Goal: Task Accomplishment & Management: Manage account settings

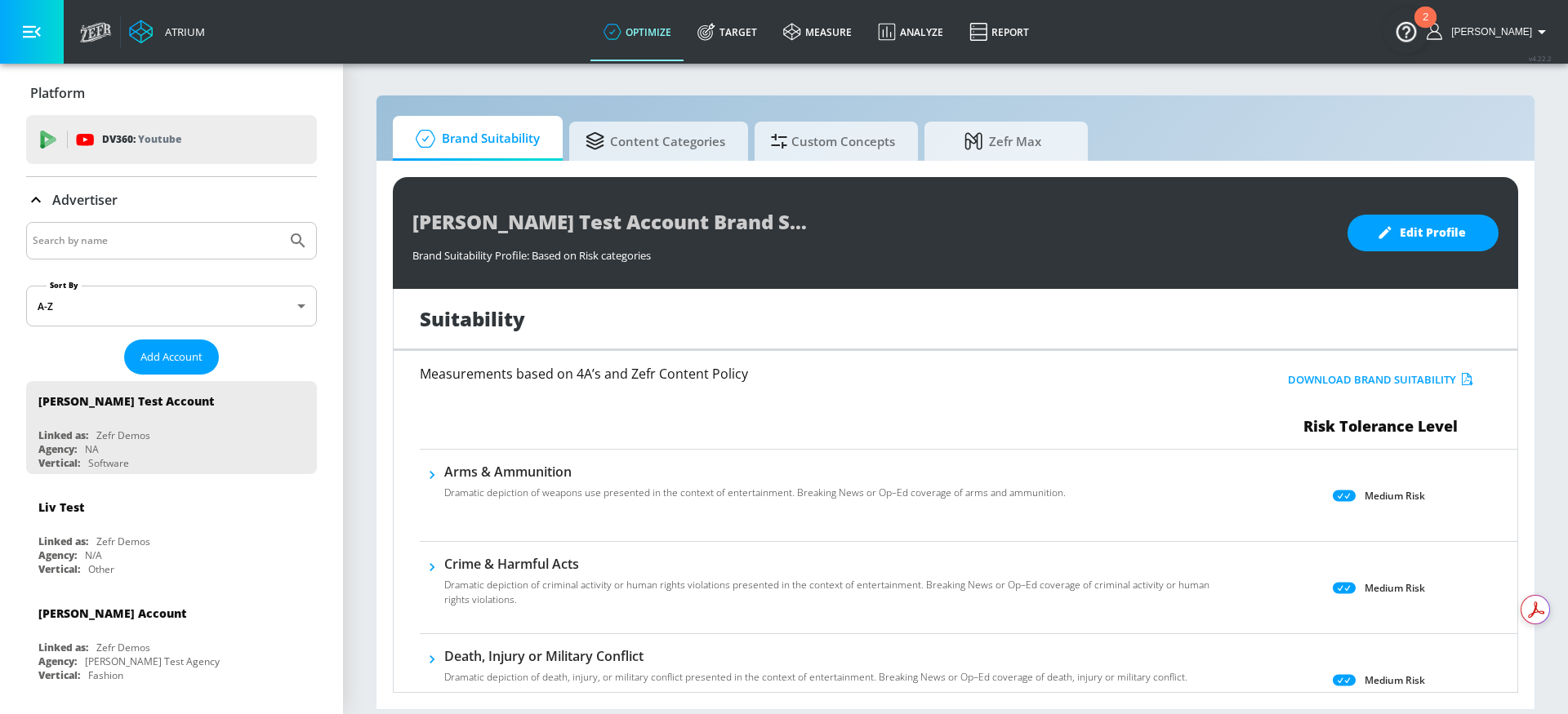
click at [215, 249] on input "Search by name" at bounding box center [156, 240] width 248 height 21
type input "[PERSON_NAME]"
click at [288, 231] on icon "Submit Search" at bounding box center [298, 240] width 19 height 19
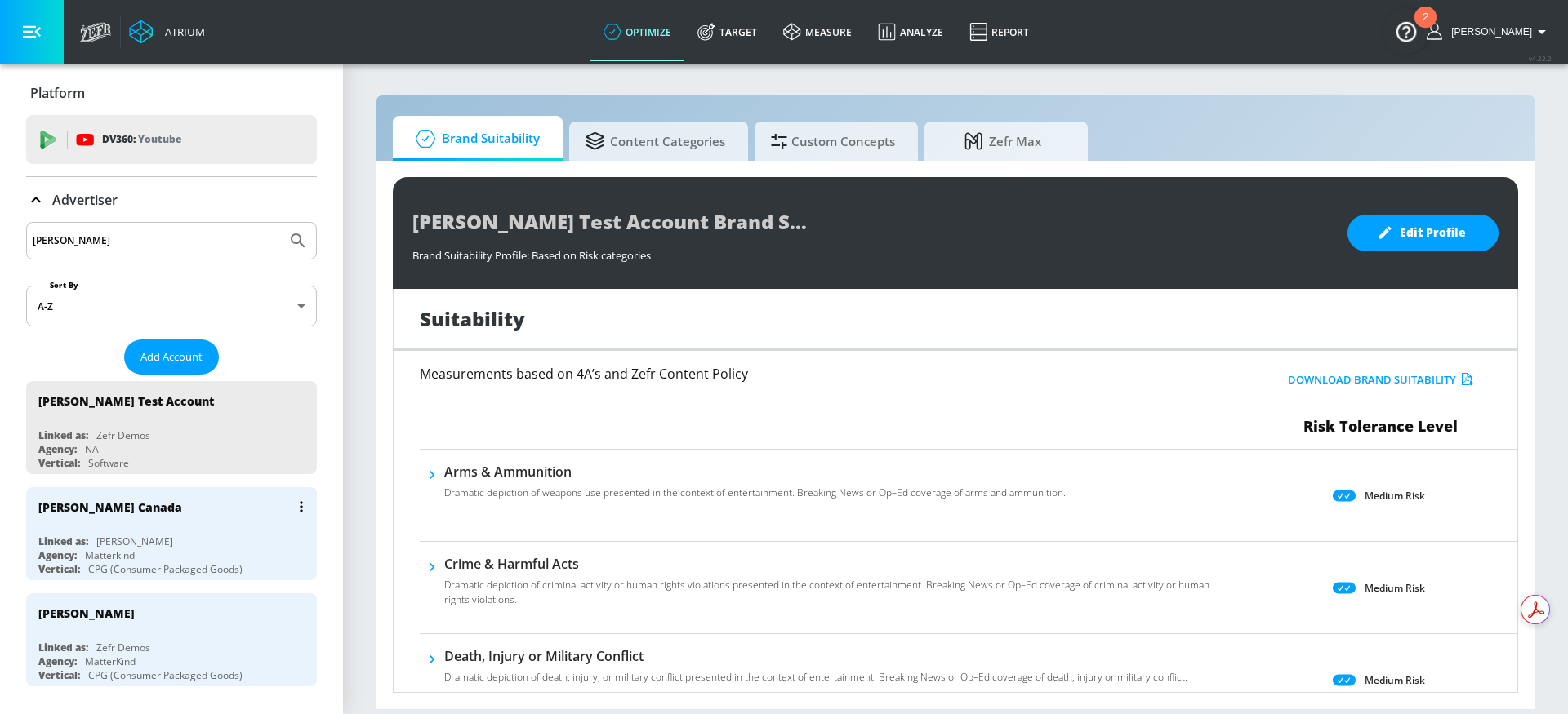
click at [221, 524] on div "[PERSON_NAME] Canada" at bounding box center [176, 507] width 274 height 39
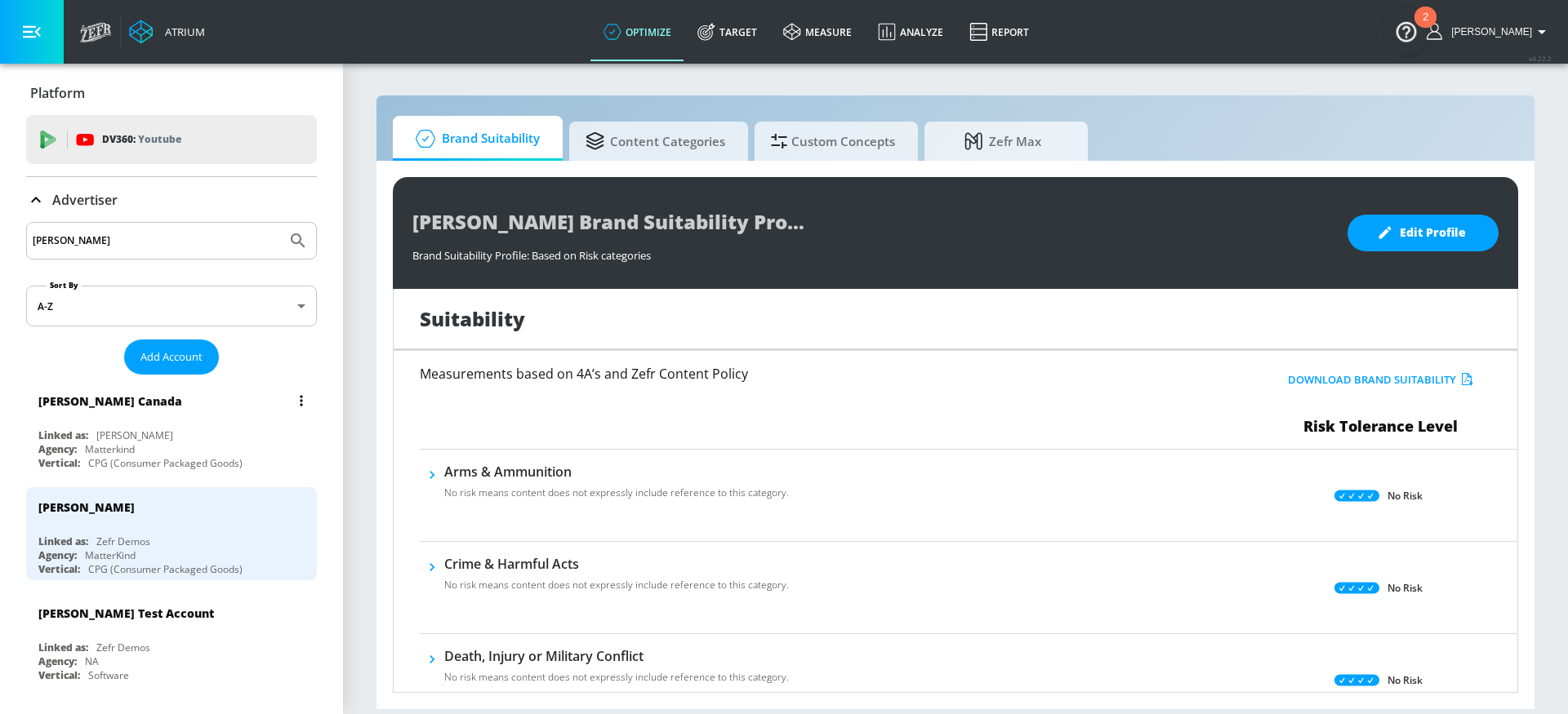
click at [227, 429] on div "Linked as: [PERSON_NAME]" at bounding box center [176, 435] width 274 height 14
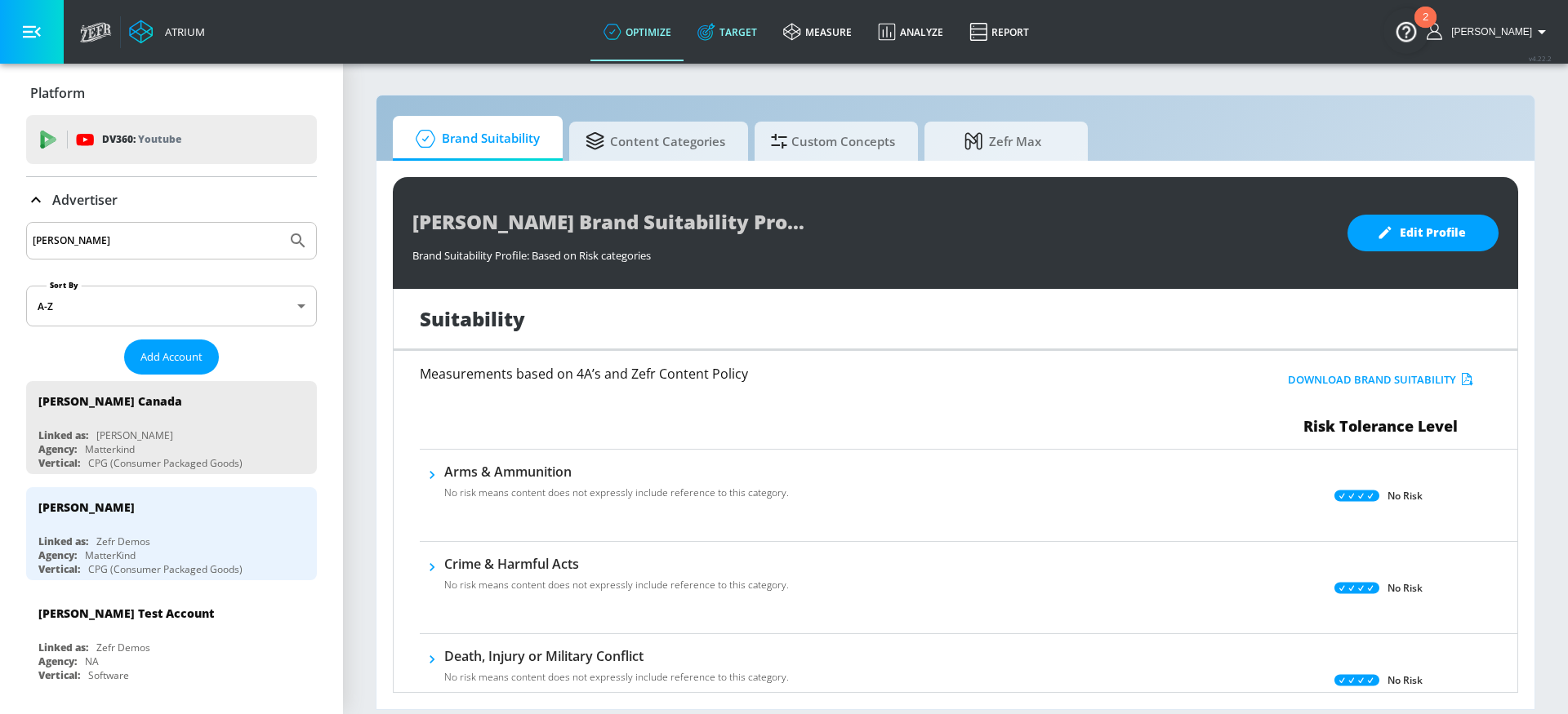
click at [730, 41] on link "Target" at bounding box center [727, 32] width 86 height 59
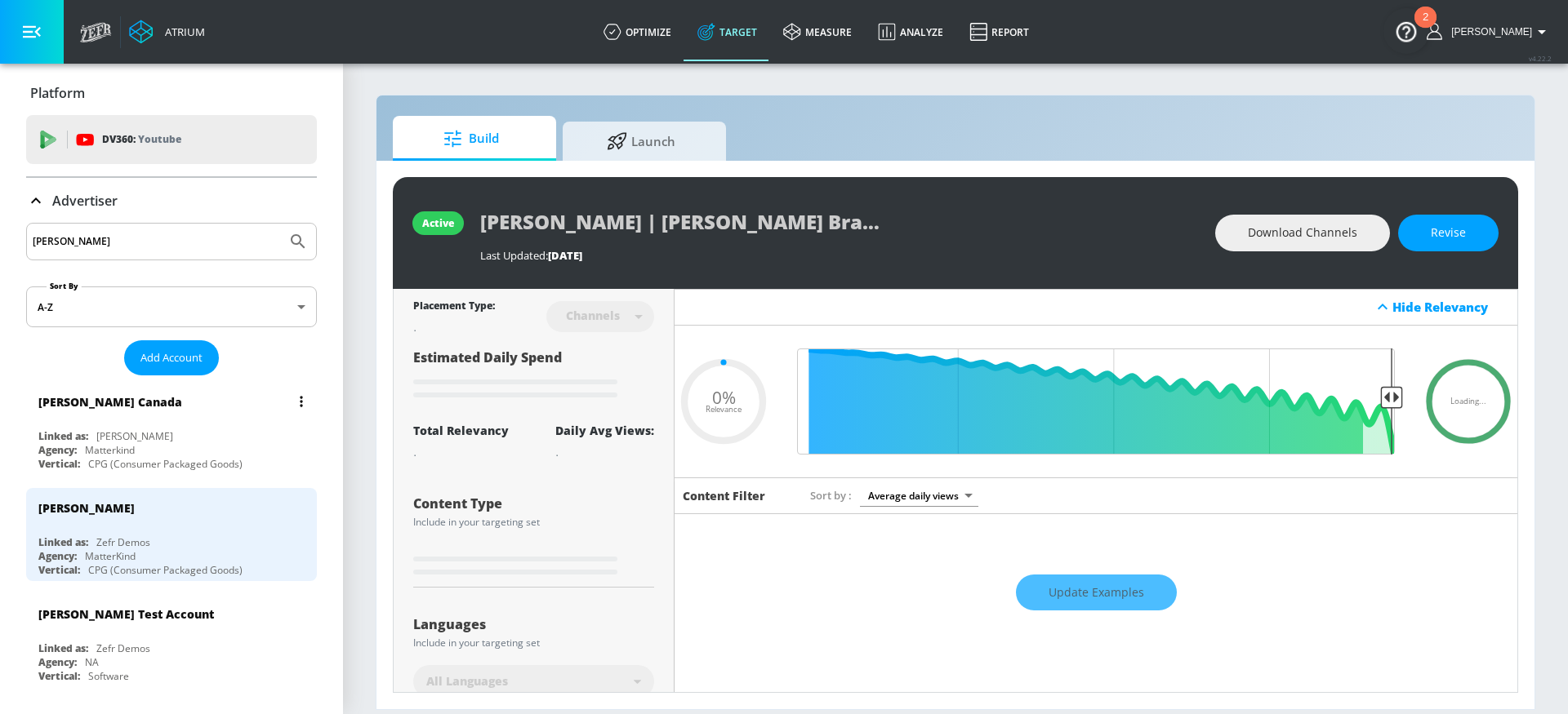
type input "0.13"
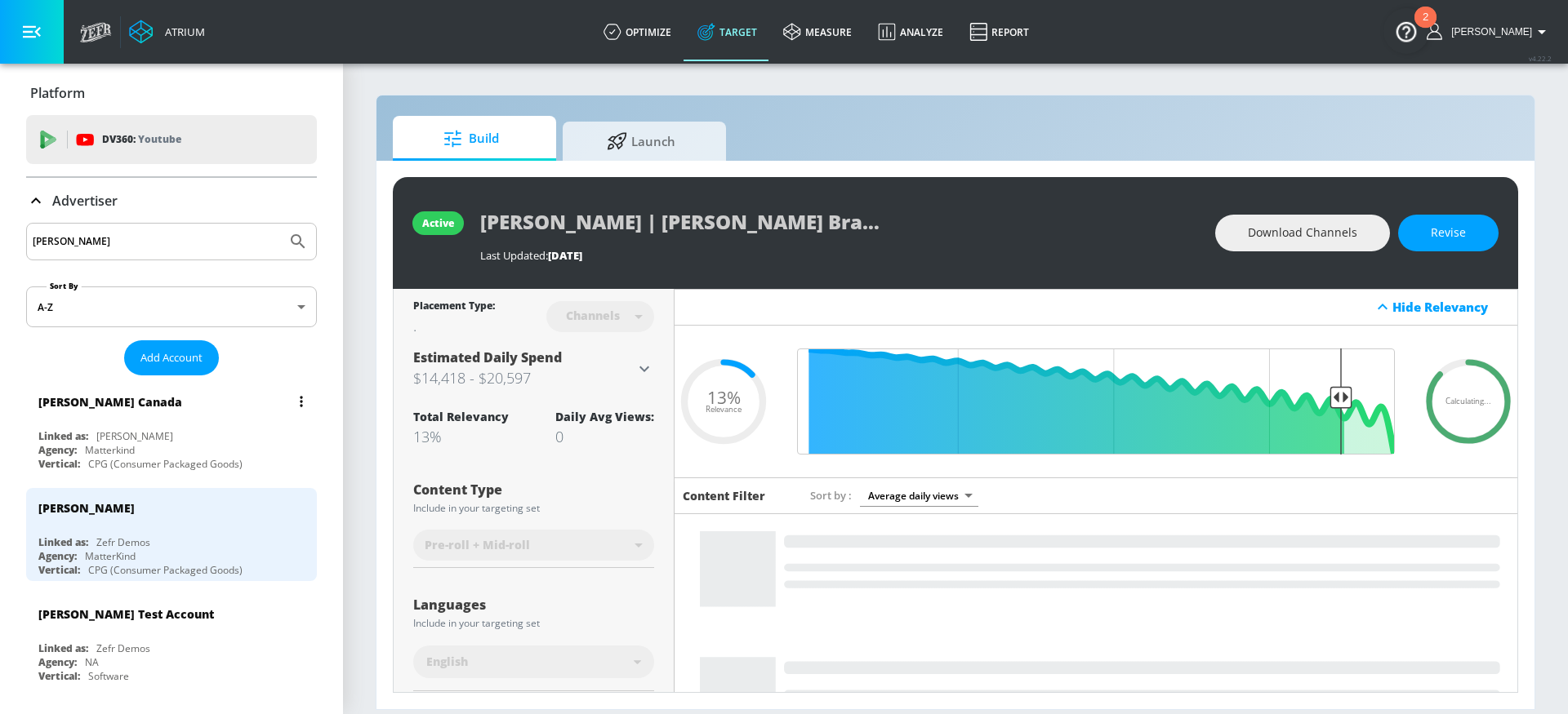
click at [185, 443] on div "Agency: Matterkind" at bounding box center [176, 450] width 274 height 14
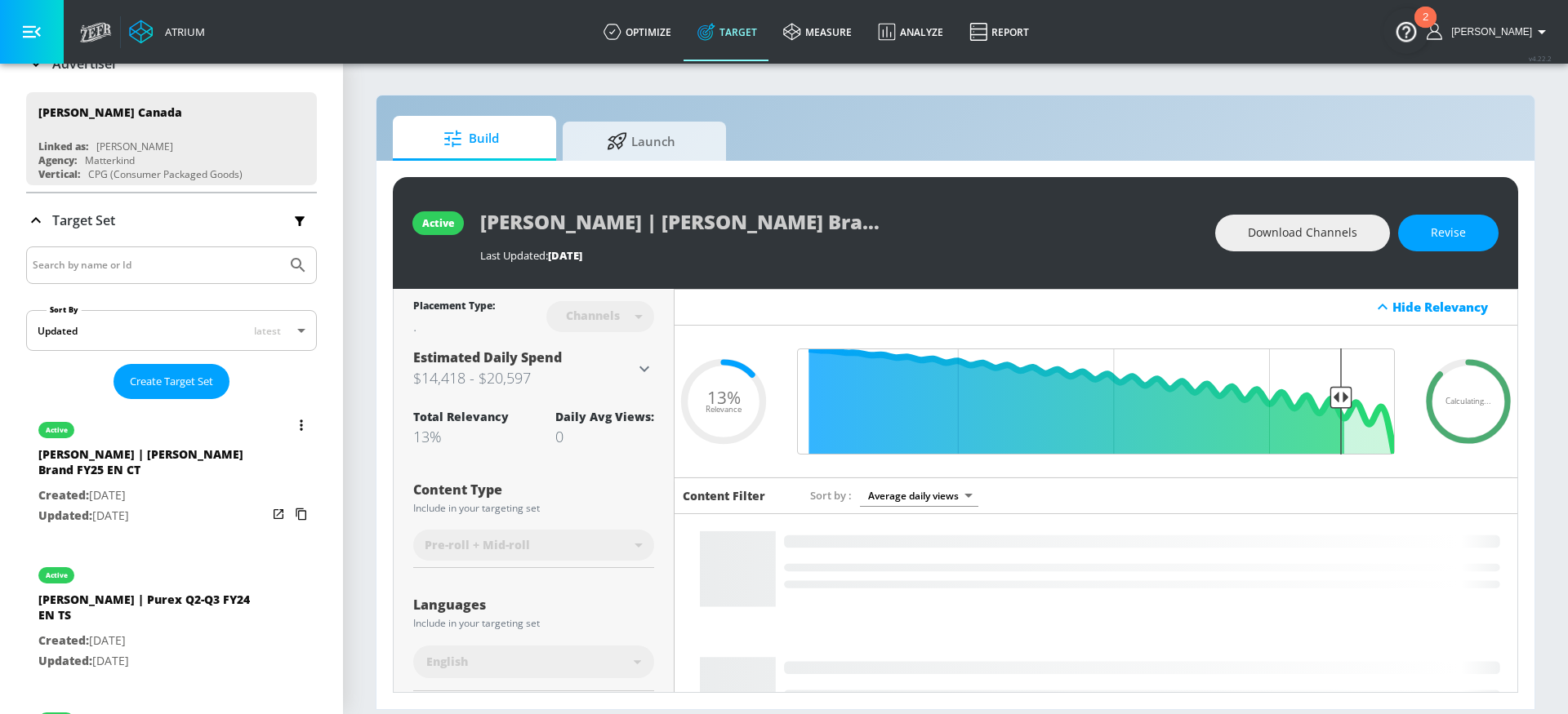
scroll to position [468, 0]
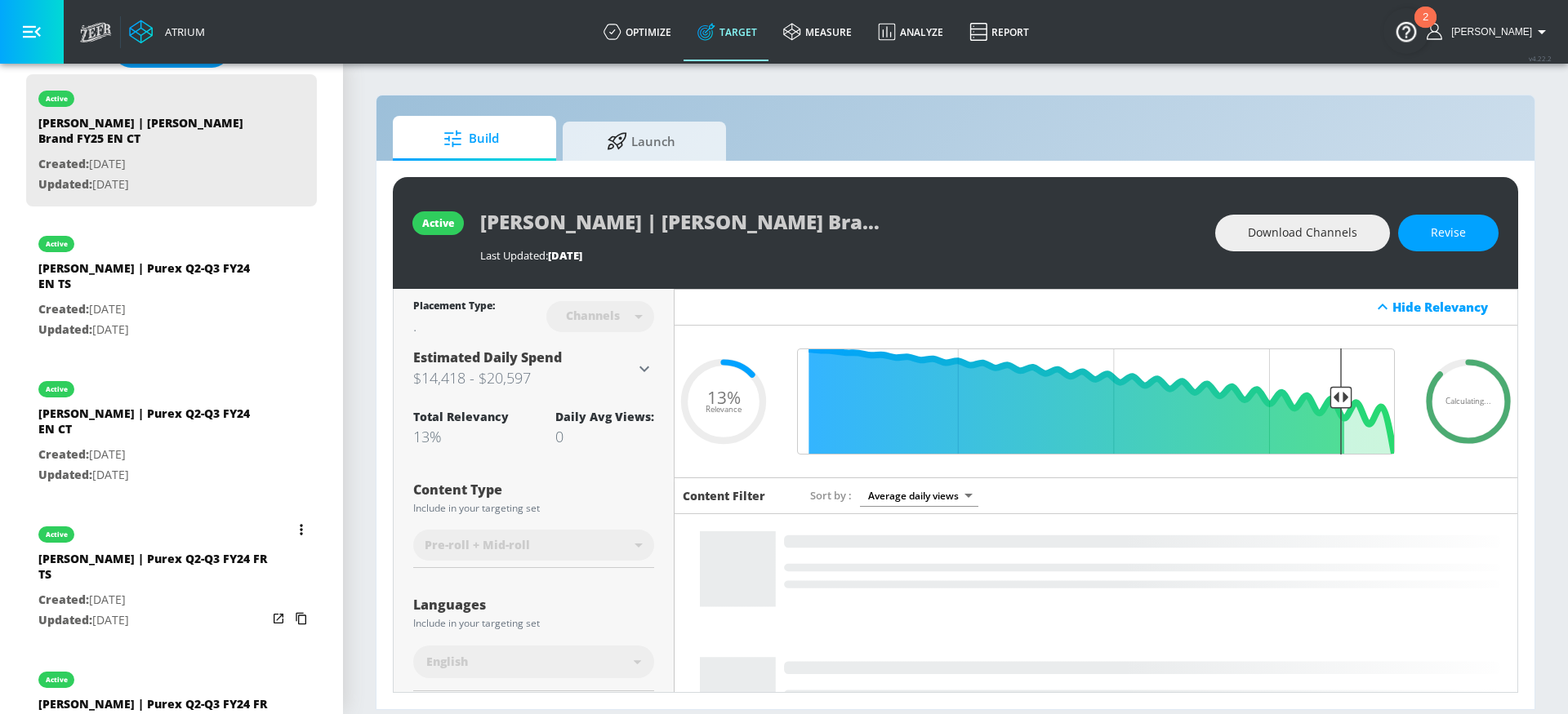
click at [219, 590] on p "Created: [DATE]" at bounding box center [152, 600] width 228 height 20
type input "[PERSON_NAME] | Purex Q2-Q3 FY24 FR TS"
type input "videos"
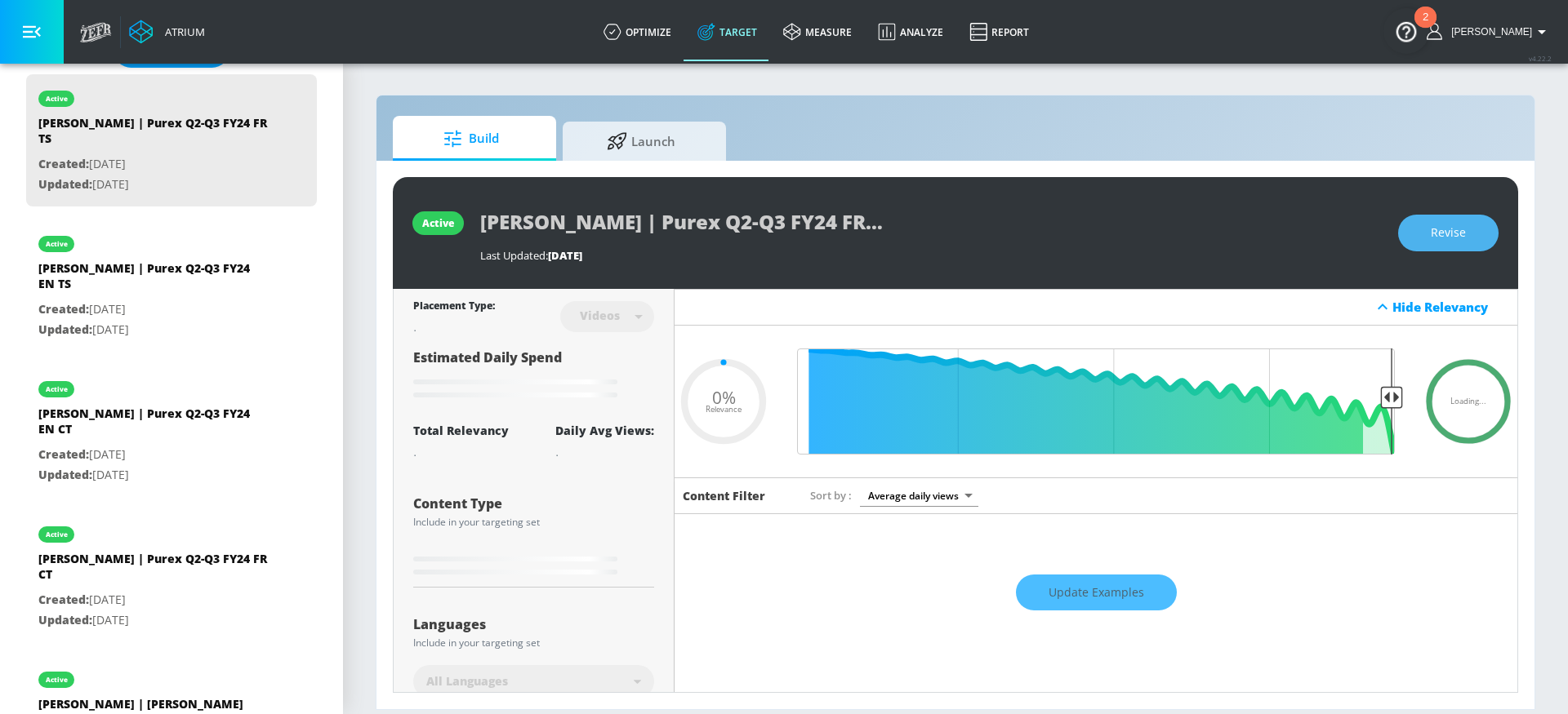
click at [1449, 240] on span "Revise" at bounding box center [1448, 233] width 35 height 20
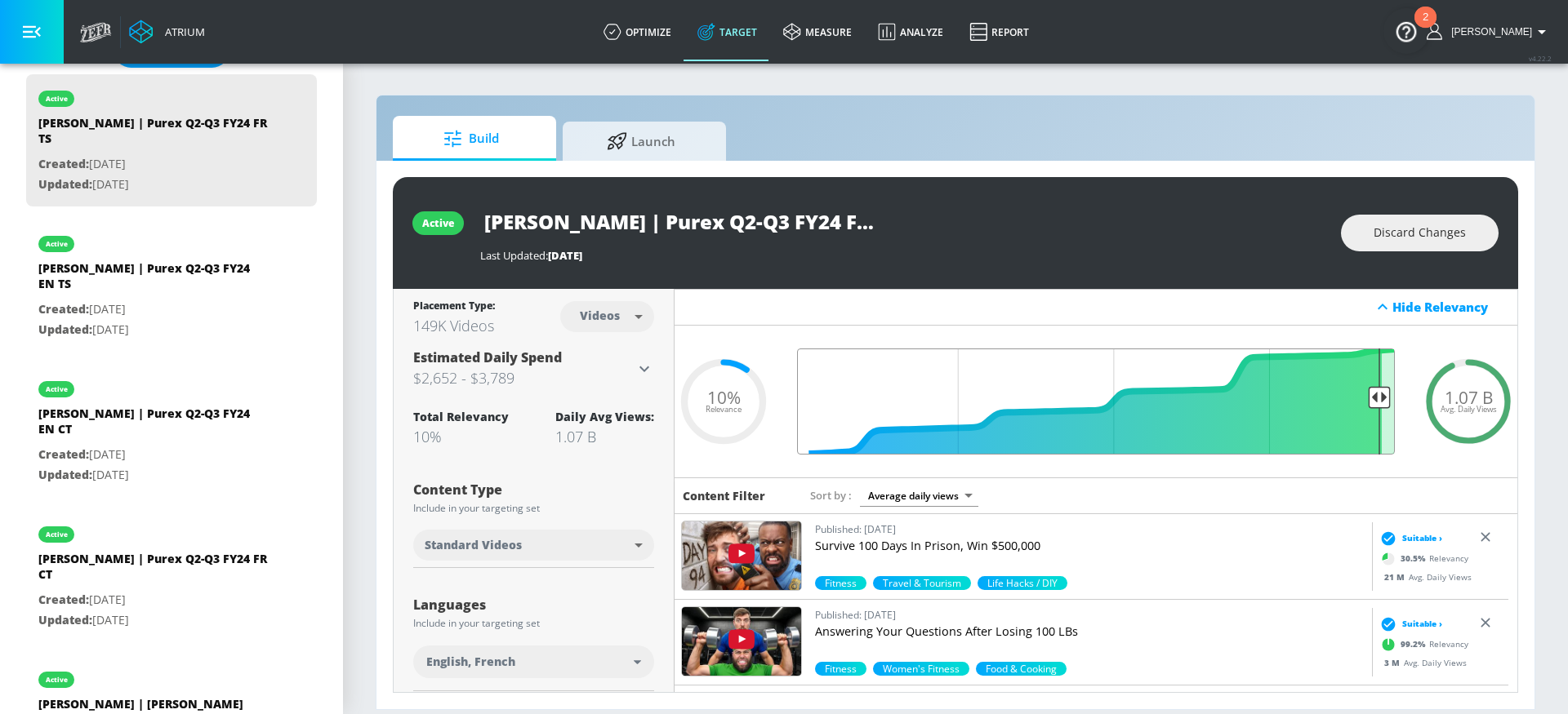
drag, startPoint x: 1343, startPoint y: 398, endPoint x: 1366, endPoint y: 398, distance: 23.0
click at [1366, 398] on input "Final Threshold" at bounding box center [1096, 401] width 614 height 106
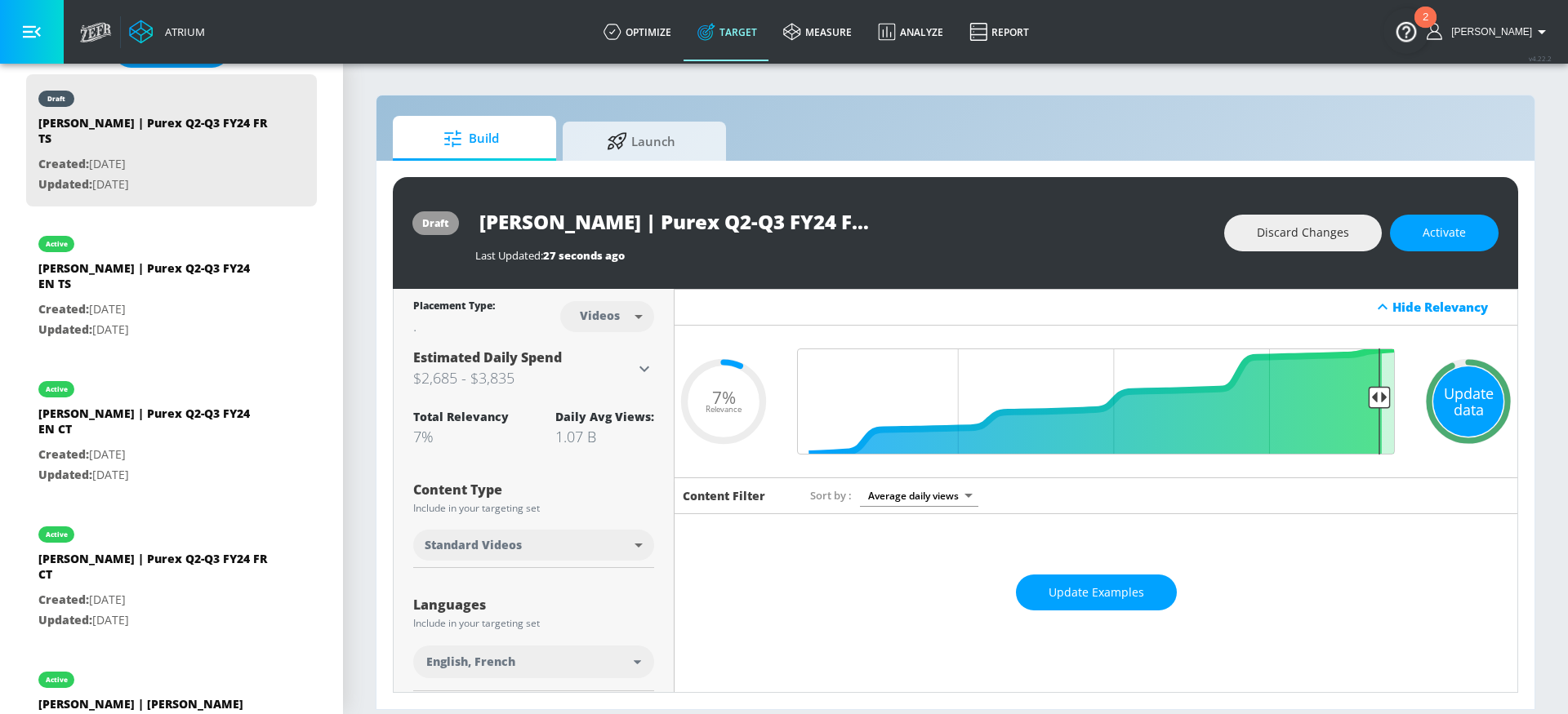
click at [1433, 400] on div "Update data" at bounding box center [1468, 402] width 70 height 70
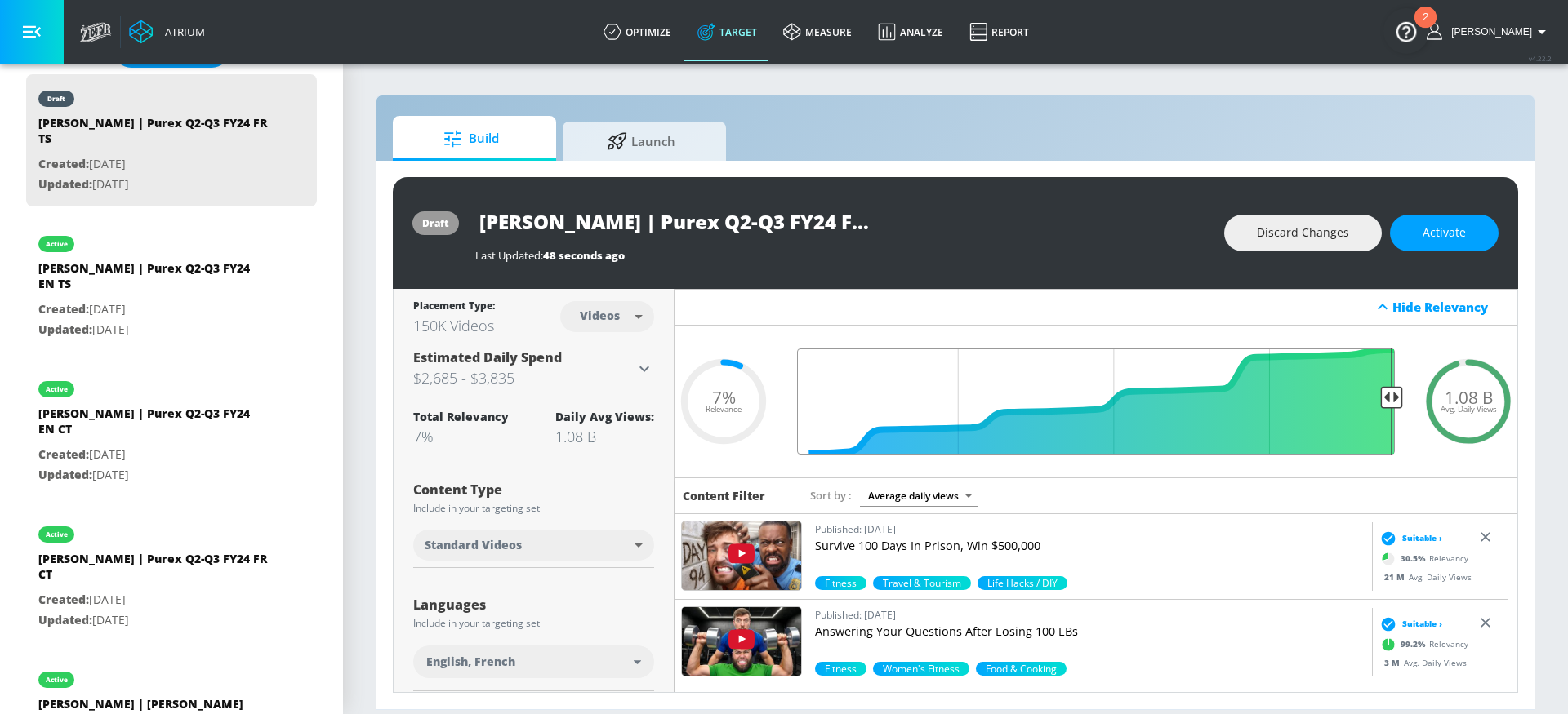
drag, startPoint x: 1367, startPoint y: 405, endPoint x: 1386, endPoint y: 404, distance: 19.0
type input "0.05"
click at [1386, 404] on input "Final Threshold" at bounding box center [1096, 401] width 614 height 106
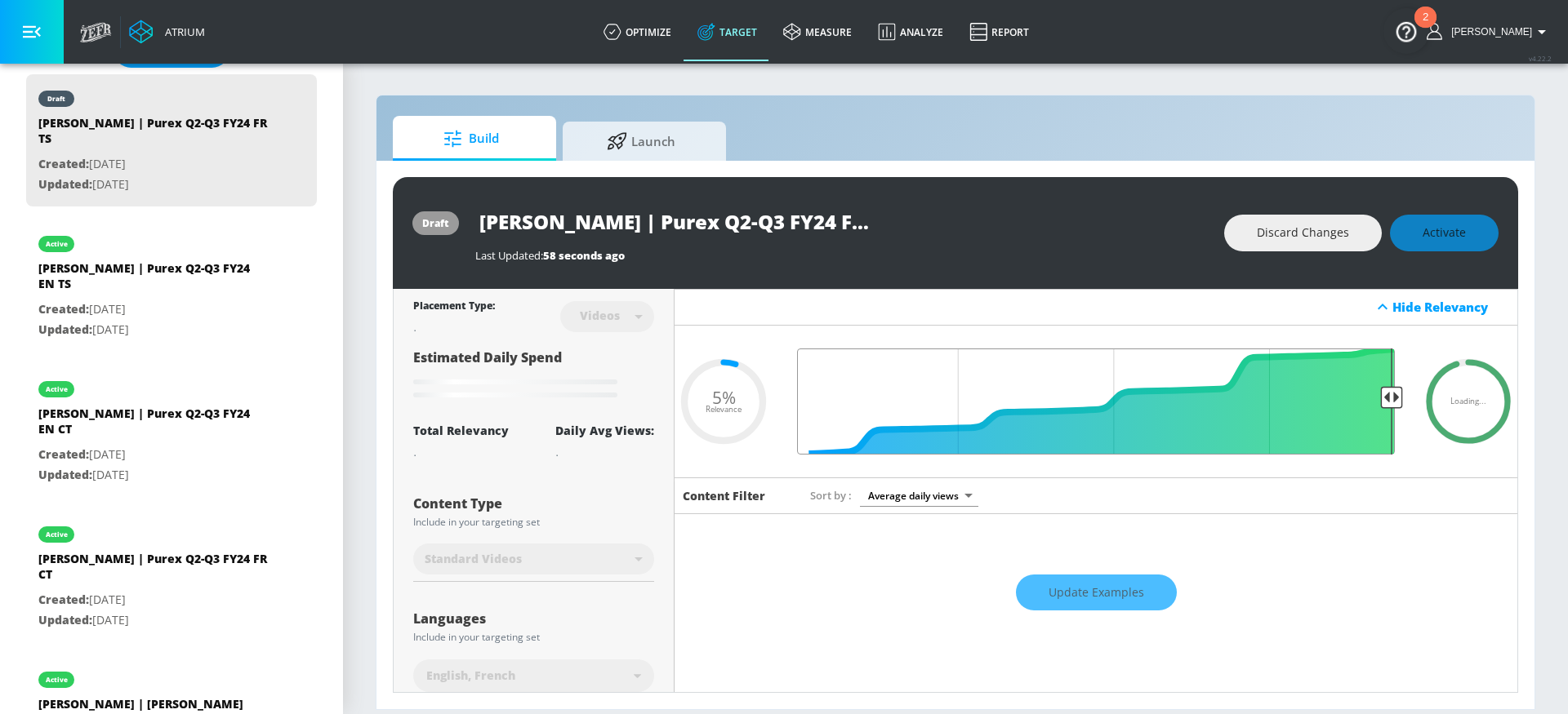
scroll to position [4, 0]
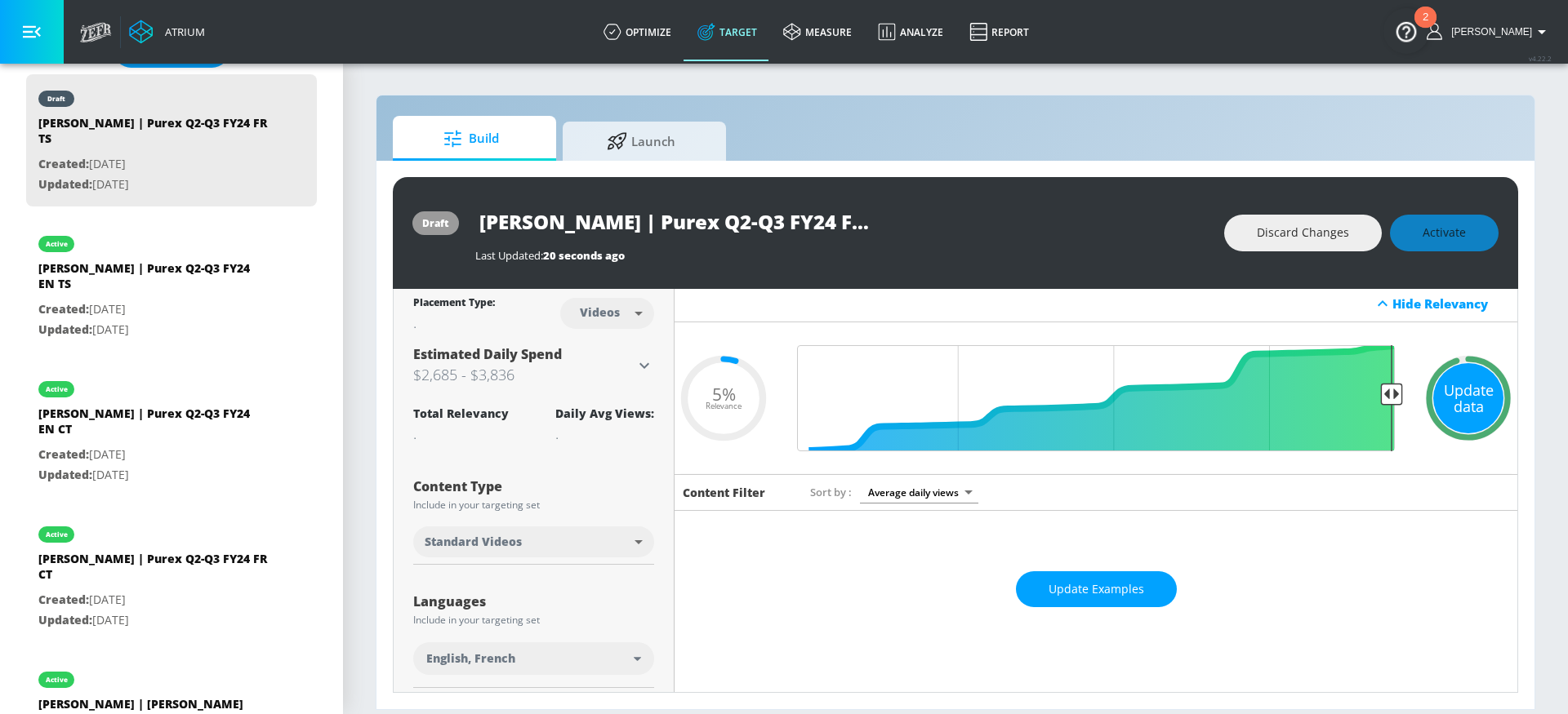
click at [1453, 396] on div "Update data" at bounding box center [1468, 398] width 70 height 70
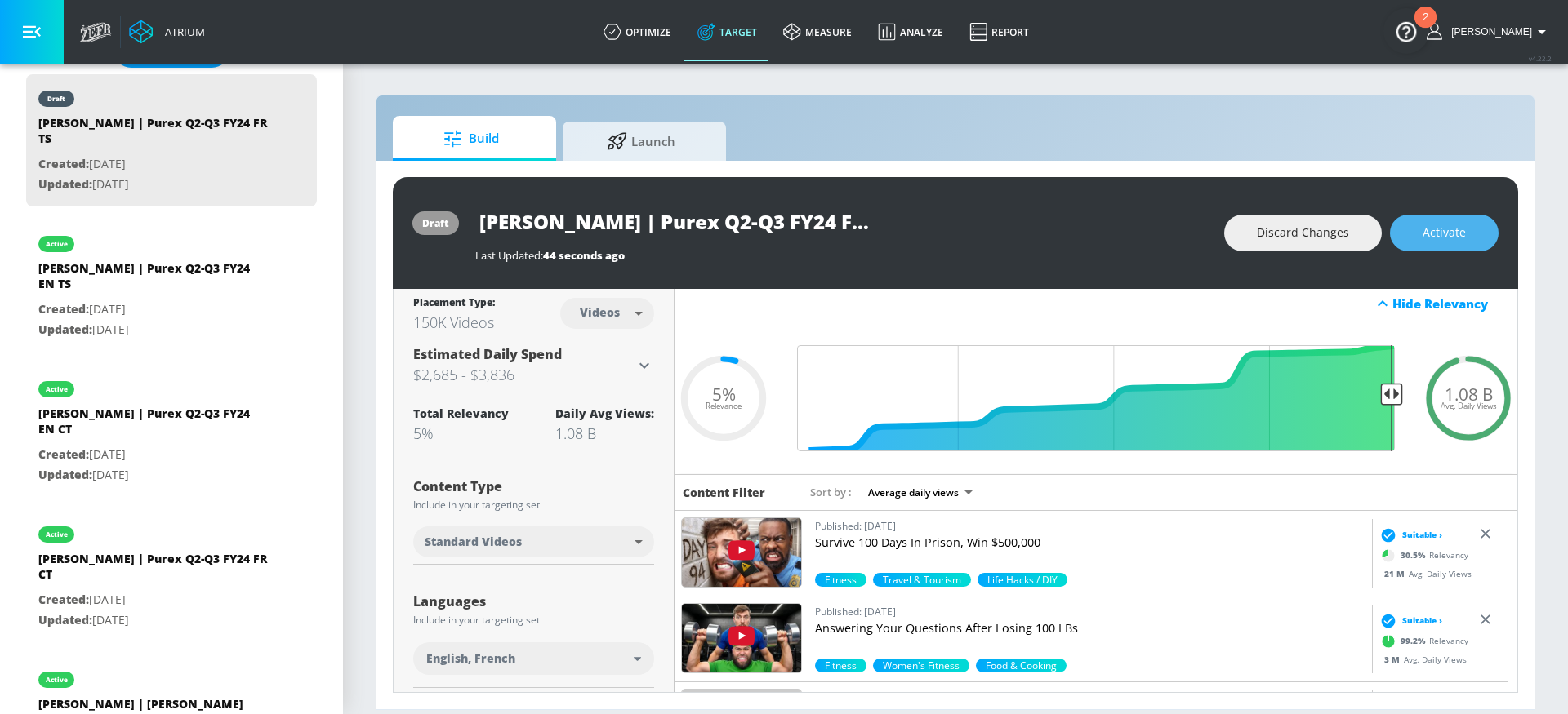
click at [1446, 236] on span "Activate" at bounding box center [1443, 233] width 43 height 20
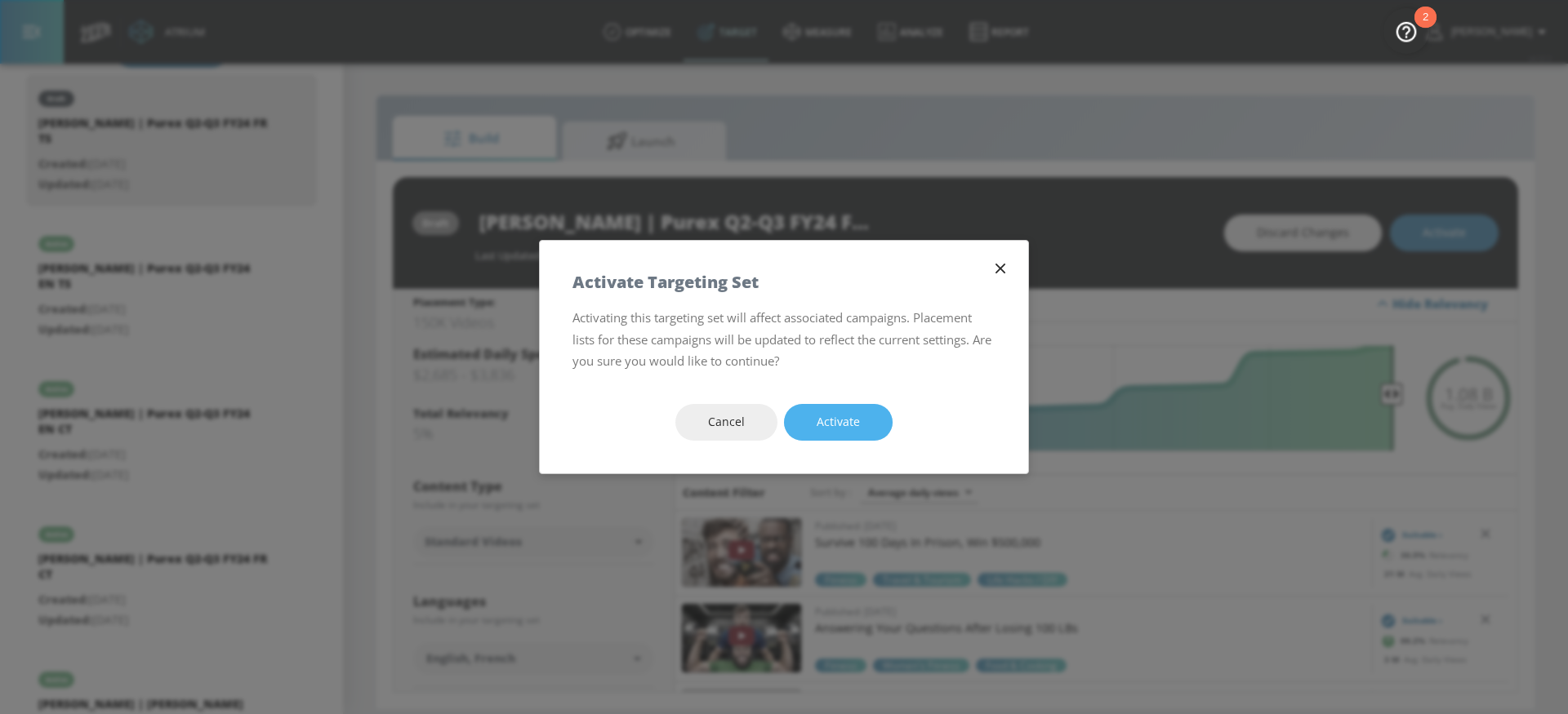
click at [811, 429] on button "Activate" at bounding box center [838, 422] width 109 height 37
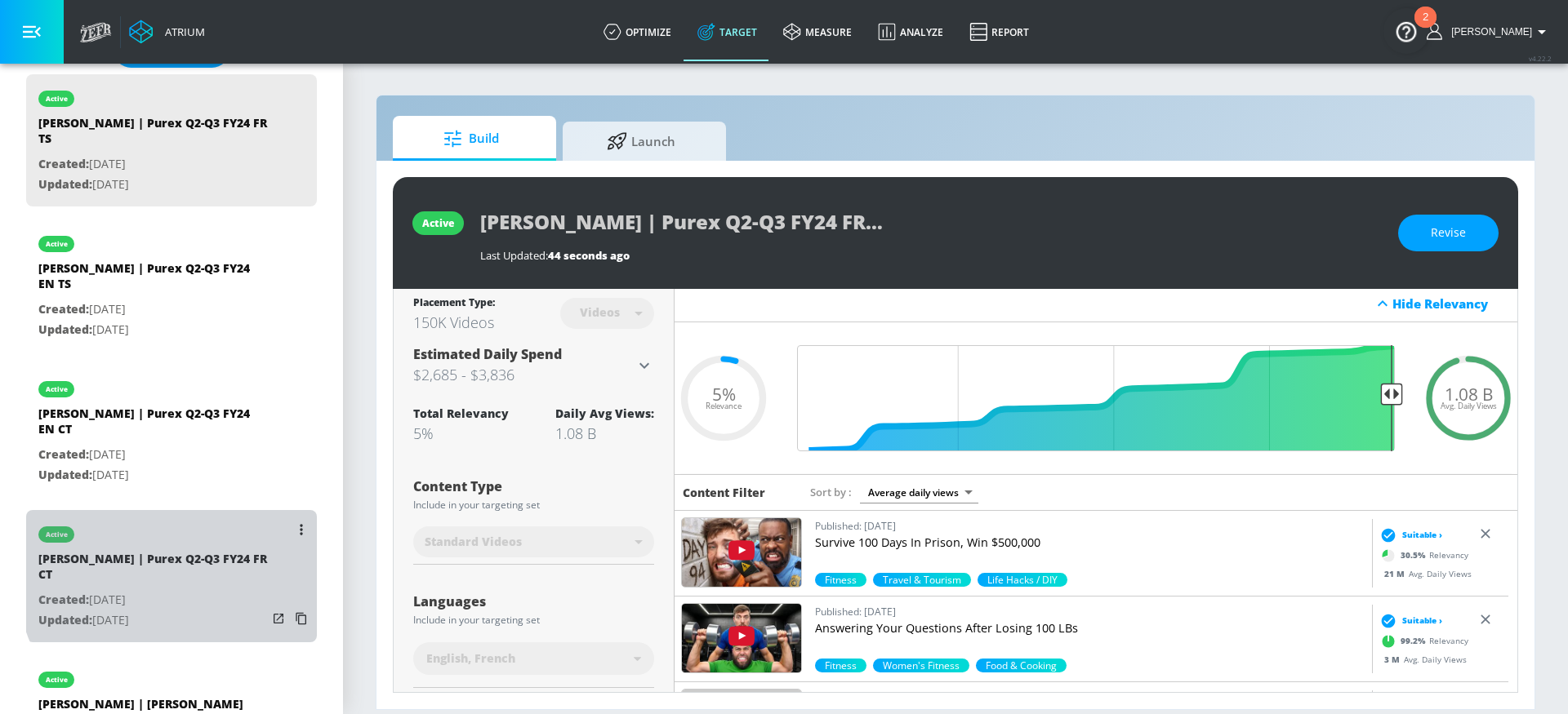
click at [204, 551] on div "[PERSON_NAME] | Purex Q2-Q3 FY24 FR CT" at bounding box center [152, 570] width 228 height 39
type input "[PERSON_NAME] | Purex Q2-Q3 FY24 FR CT"
type input "channels"
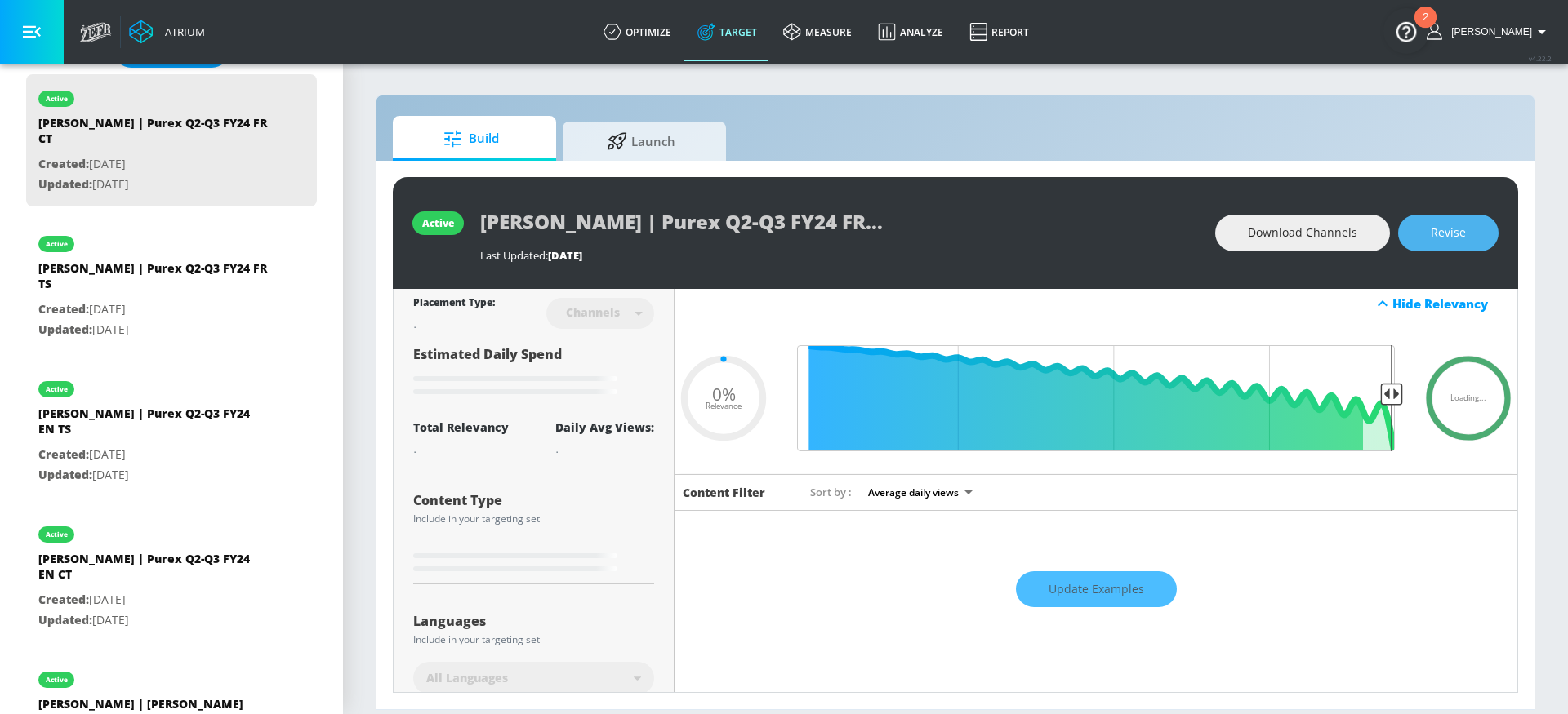
click at [1442, 235] on span "Revise" at bounding box center [1448, 233] width 35 height 20
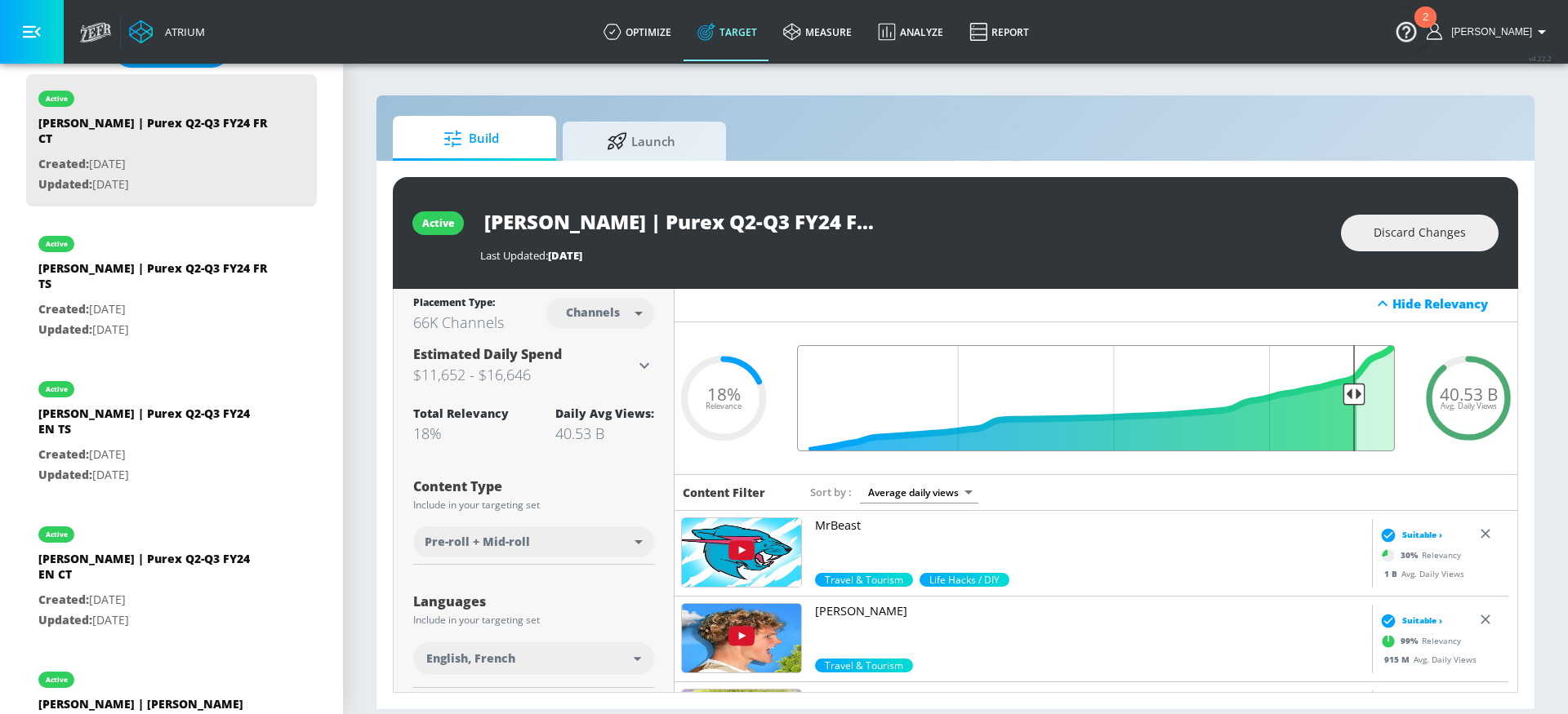
drag, startPoint x: 1301, startPoint y: 393, endPoint x: 1342, endPoint y: 393, distance: 41.0
type input "0.11"
click at [1342, 393] on input "Final Threshold" at bounding box center [1096, 398] width 614 height 106
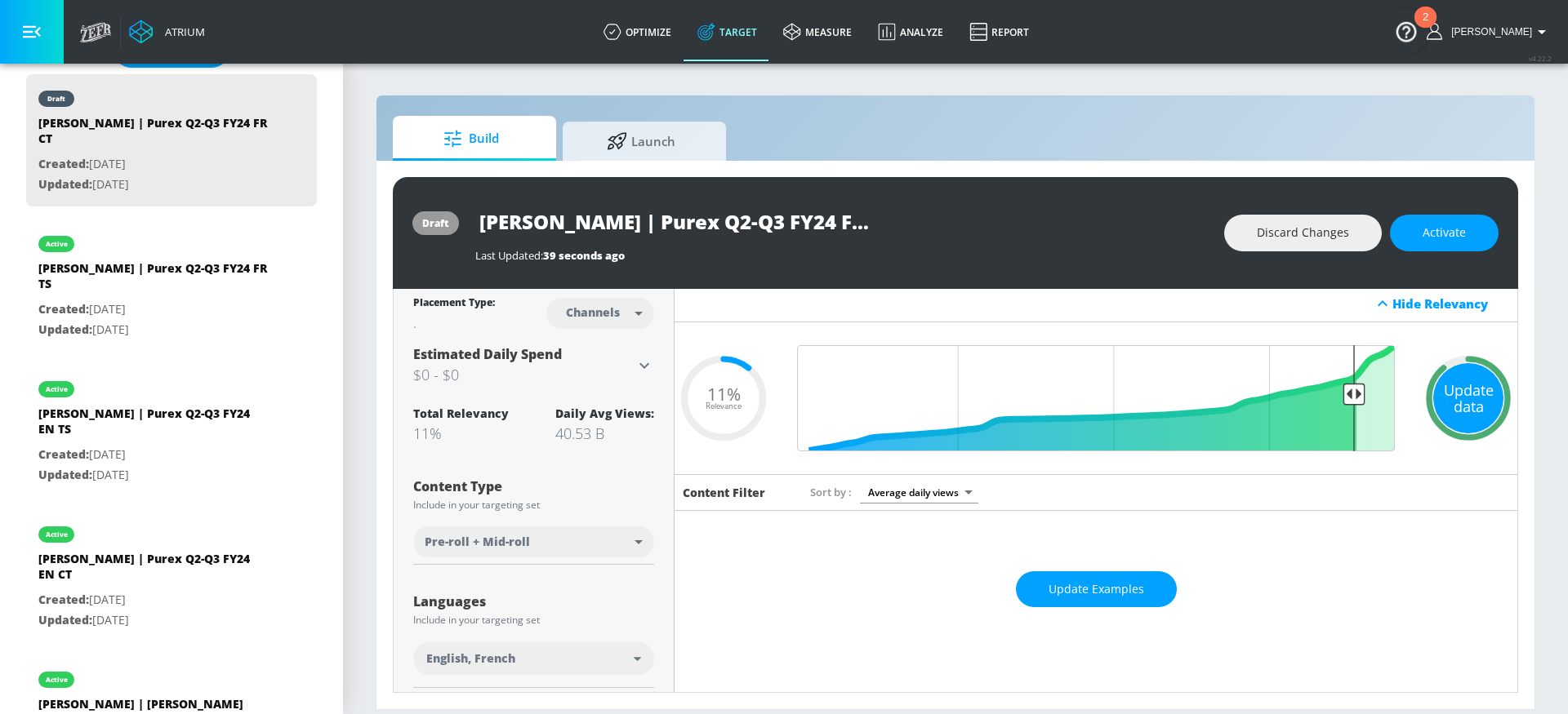
click at [1475, 415] on div "Update data" at bounding box center [1468, 398] width 70 height 70
